Goal: Task Accomplishment & Management: Manage account settings

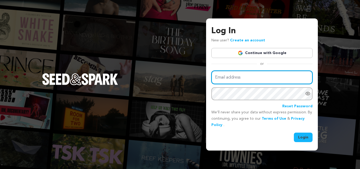
click at [242, 81] on input "Email address" at bounding box center [261, 77] width 101 height 13
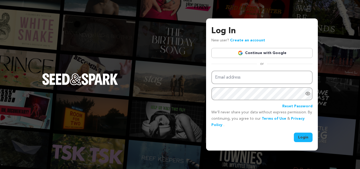
click at [218, 124] on p "We’ll never share your data without express permission. By continuing, you agre…" at bounding box center [261, 118] width 101 height 19
click at [255, 52] on link "Continue with Google" at bounding box center [261, 53] width 101 height 10
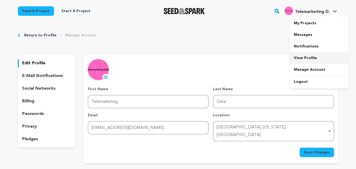
click at [303, 58] on link "View Profile" at bounding box center [318, 58] width 59 height 12
